Goal: Information Seeking & Learning: Learn about a topic

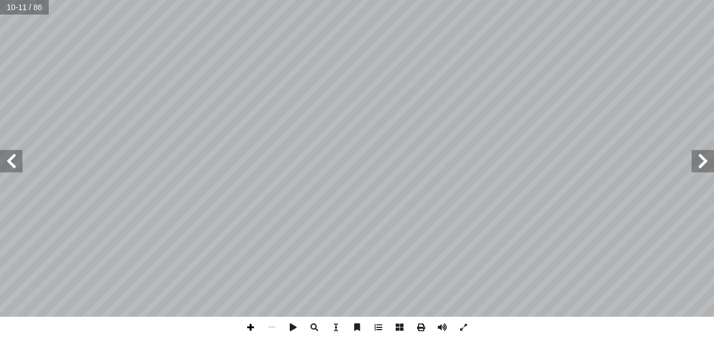
click at [249, 330] on span at bounding box center [250, 327] width 21 height 21
click at [246, 328] on span at bounding box center [250, 327] width 21 height 21
click at [276, 323] on span at bounding box center [271, 327] width 21 height 21
click at [273, 322] on span at bounding box center [271, 327] width 21 height 21
drag, startPoint x: 252, startPoint y: 328, endPoint x: 251, endPoint y: 318, distance: 10.1
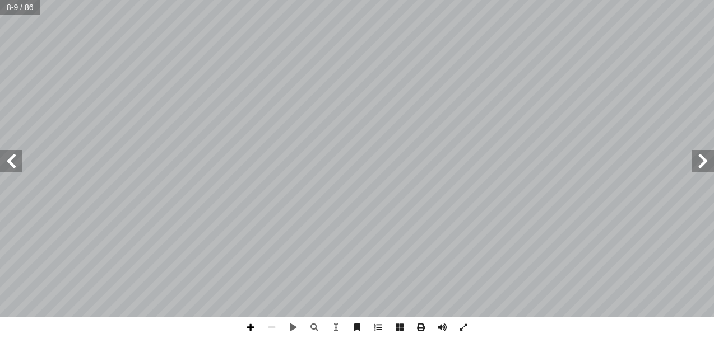
click at [251, 328] on span at bounding box center [250, 327] width 21 height 21
drag, startPoint x: 271, startPoint y: 330, endPoint x: 276, endPoint y: 319, distance: 12.8
click at [271, 330] on span at bounding box center [271, 327] width 21 height 21
click at [257, 331] on span at bounding box center [250, 327] width 21 height 21
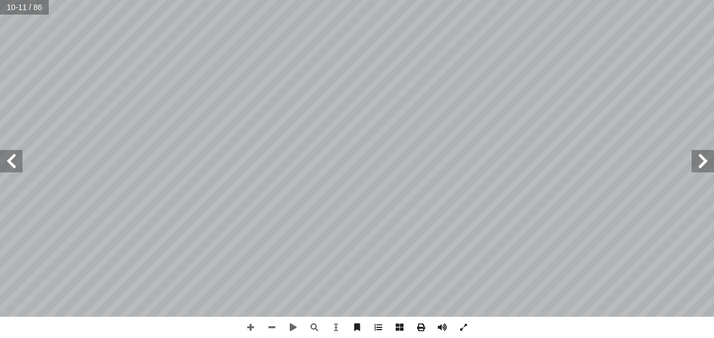
click at [556, 102] on html "الصفحة الرئيسية الصف الأول الصف الثاني الصف الثالث الصف الرابع الصف الخامس الصف…" at bounding box center [357, 51] width 714 height 102
click at [271, 324] on span at bounding box center [271, 327] width 21 height 21
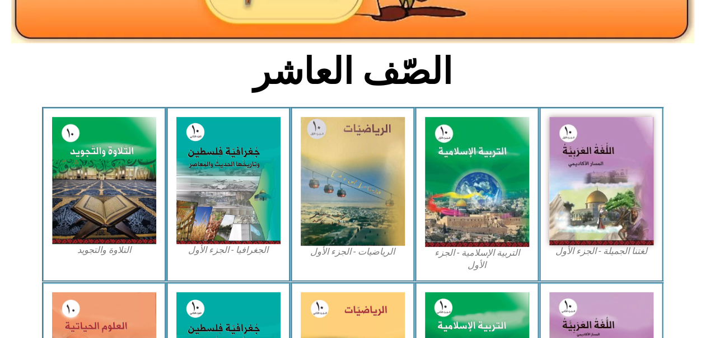
scroll to position [227, 0]
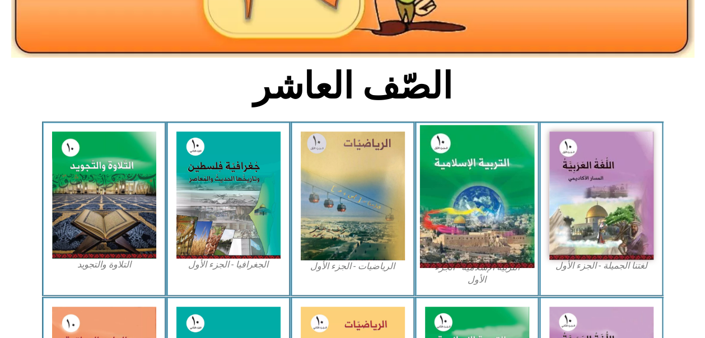
click at [478, 171] on img at bounding box center [476, 196] width 115 height 143
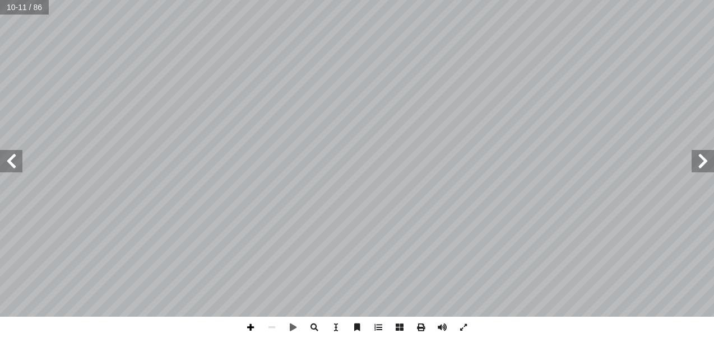
click at [253, 328] on span at bounding box center [250, 327] width 21 height 21
